Goal: Information Seeking & Learning: Learn about a topic

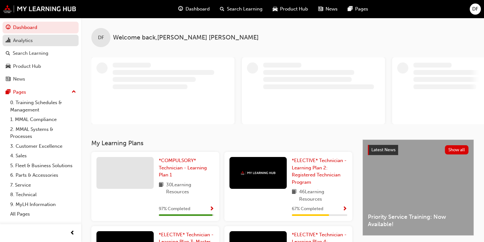
click at [13, 42] on div "Analytics" at bounding box center [41, 41] width 70 height 8
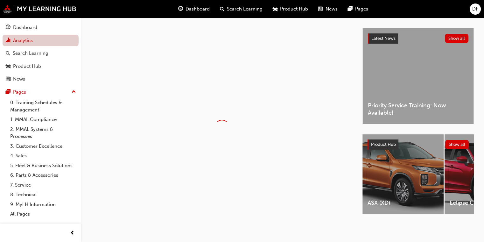
click at [13, 42] on link "Analytics" at bounding box center [41, 41] width 76 height 12
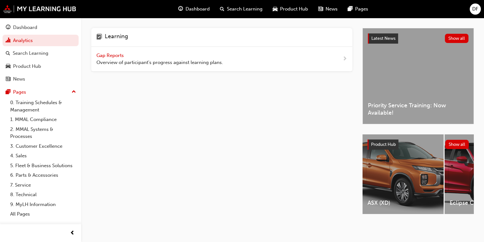
click at [118, 57] on span "Gap Reports" at bounding box center [110, 55] width 29 height 6
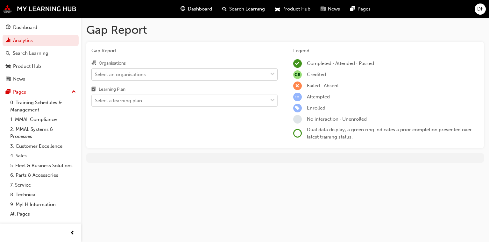
click at [273, 78] on span "down-icon" at bounding box center [272, 74] width 4 height 8
click at [95, 77] on input "Organisations Select an organisations" at bounding box center [95, 73] width 1 height 5
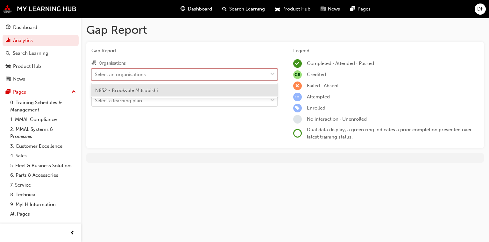
click at [273, 78] on span "down-icon" at bounding box center [272, 74] width 4 height 8
click at [95, 77] on input "Organisations option N852 - Brookvale Mitsubishi focused, 1 of 1. 1 result avai…" at bounding box center [95, 73] width 1 height 5
click at [272, 78] on span "down-icon" at bounding box center [272, 74] width 4 height 8
click at [95, 77] on input "Organisations option N852 - Brookvale Mitsubishi focused, 1 of 1. 1 result avai…" at bounding box center [95, 73] width 1 height 5
click at [257, 91] on div "N852 - Brookvale Mitsubishi" at bounding box center [184, 90] width 186 height 12
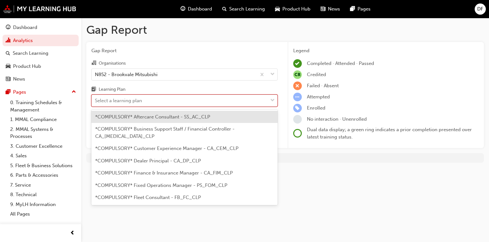
click at [275, 102] on div at bounding box center [273, 100] width 10 height 11
click at [95, 102] on input "Learning Plan option *COMPULSORY* Aftercare Consultant - SS_AC_CLP focused, 1 o…" at bounding box center [95, 100] width 1 height 5
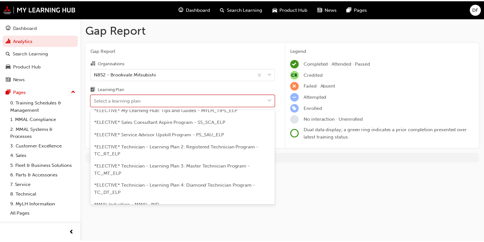
scroll to position [337, 0]
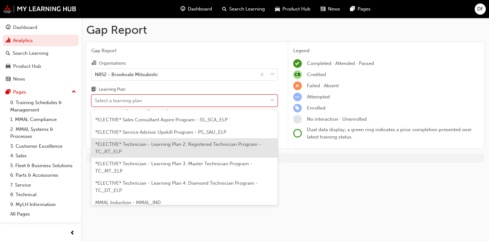
click at [201, 141] on span "*ELECTIVE* Technician - Learning Plan 2: Registered Technician Program - TC_RT_…" at bounding box center [178, 147] width 166 height 13
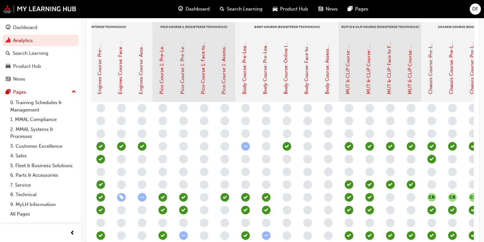
scroll to position [0, 190]
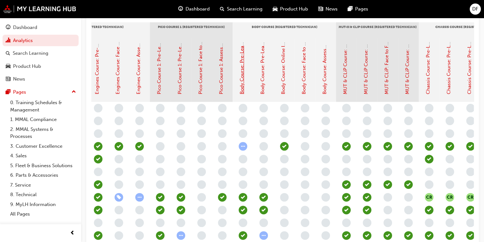
click at [239, 85] on link "Body Course: Pre-Learning Module 1 (Registered Technician Program)" at bounding box center [242, 16] width 6 height 155
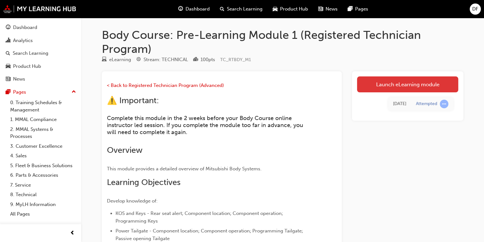
click at [318, 82] on link "Launch eLearning module" at bounding box center [407, 84] width 101 height 16
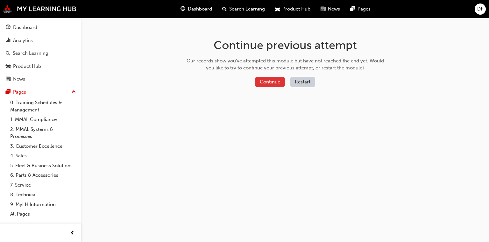
click at [275, 81] on button "Continue" at bounding box center [270, 82] width 30 height 10
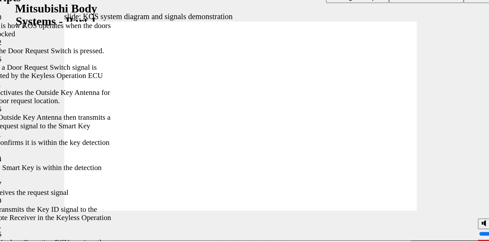
type input "65"
type input "37"
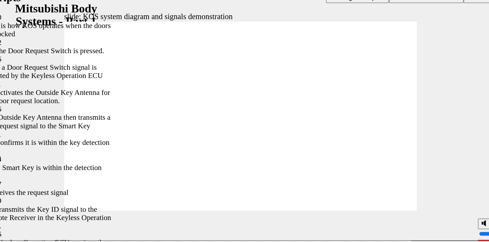
type input "65"
type input "37"
type input "65"
type input "37"
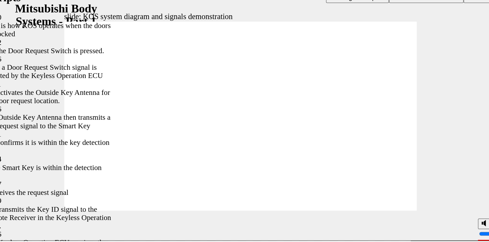
type input "73"
type input "65"
type input "37"
type input "73"
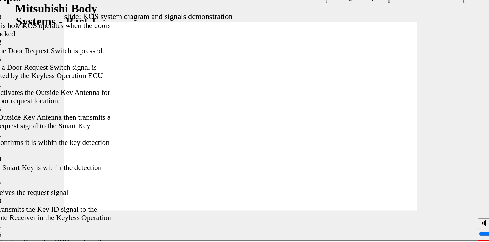
type input "65"
type input "37"
type input "73"
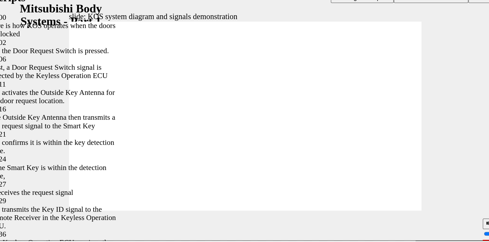
type input "55"
type input "65"
type input "37"
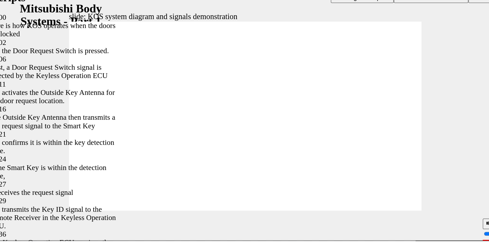
type input "73"
type input "55"
type input "65"
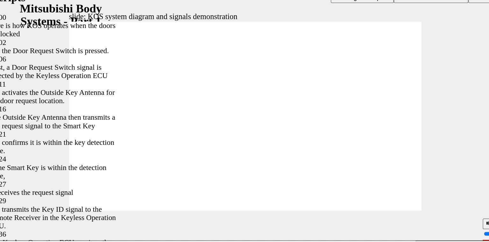
type input "37"
type input "73"
type input "55"
type input "69"
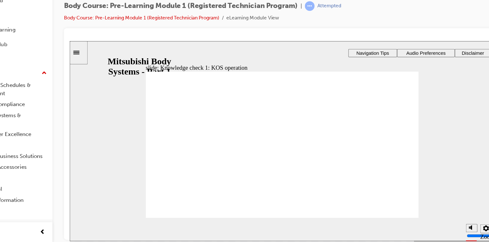
radio input "true"
